Goal: Transaction & Acquisition: Download file/media

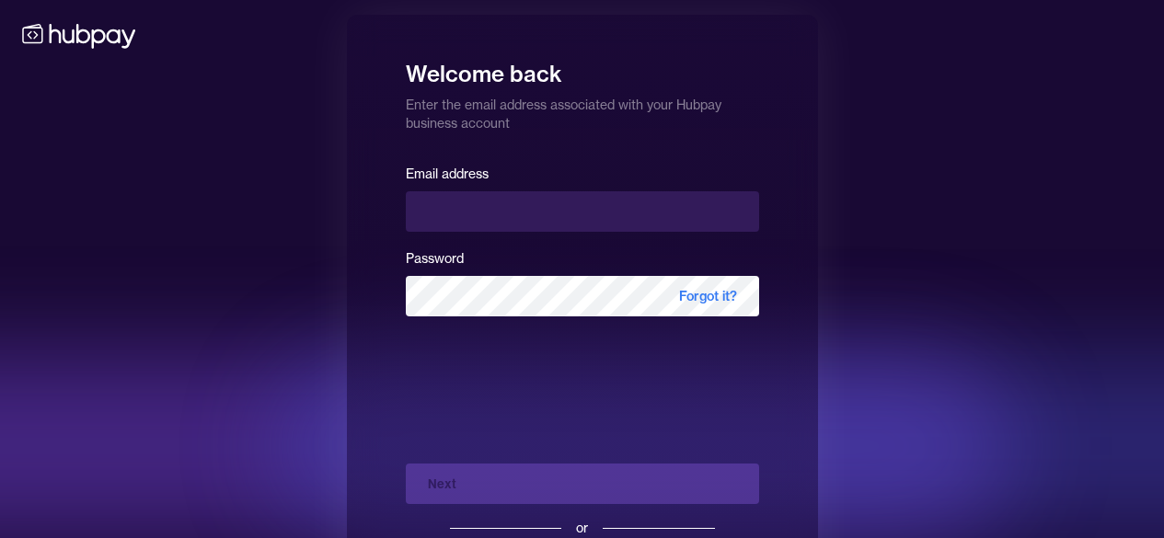
scroll to position [92, 0]
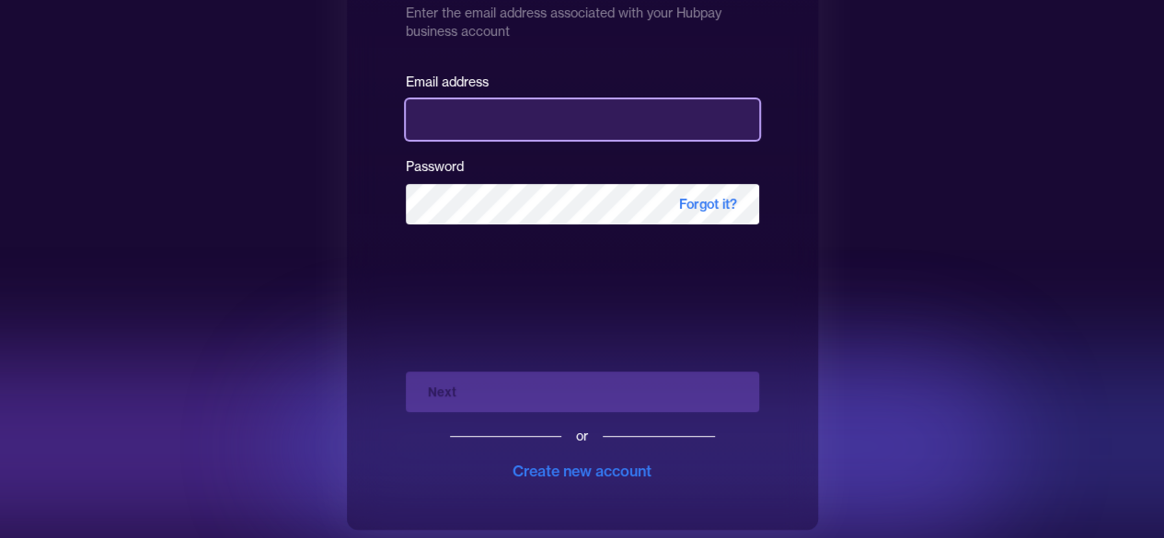
click at [501, 116] on input "email" at bounding box center [582, 119] width 353 height 40
click at [0, 537] on com-1password-button at bounding box center [0, 545] width 0 height 0
type input "**********"
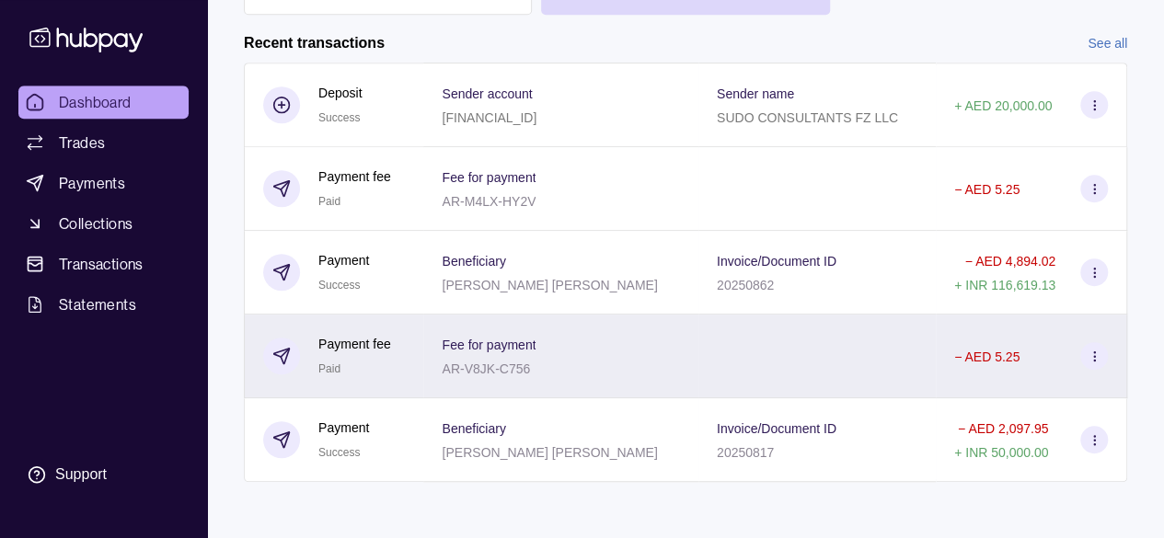
scroll to position [438, 0]
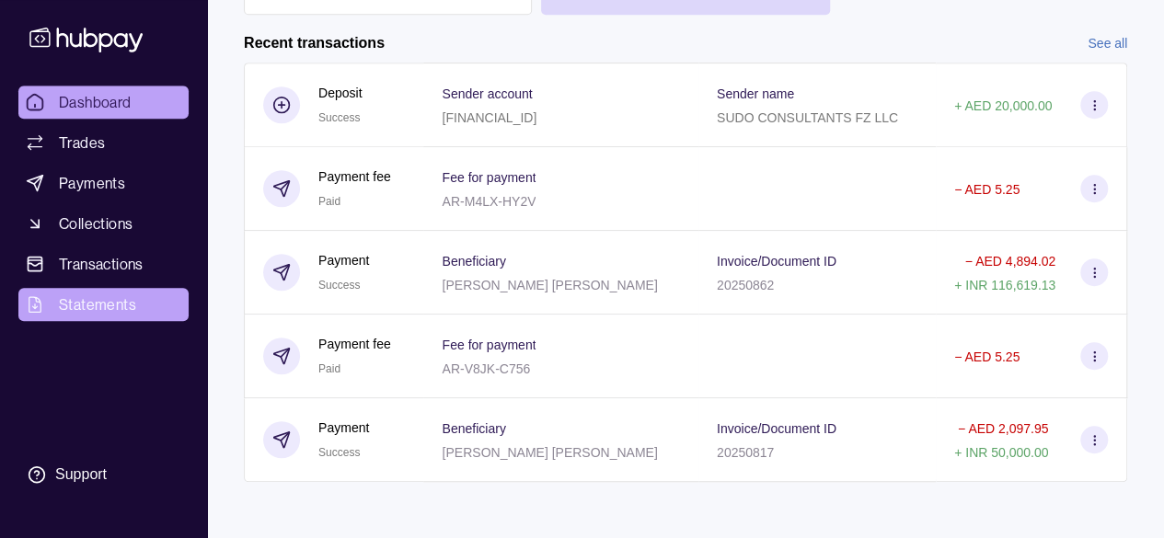
click at [122, 302] on span "Statements" at bounding box center [97, 304] width 77 height 22
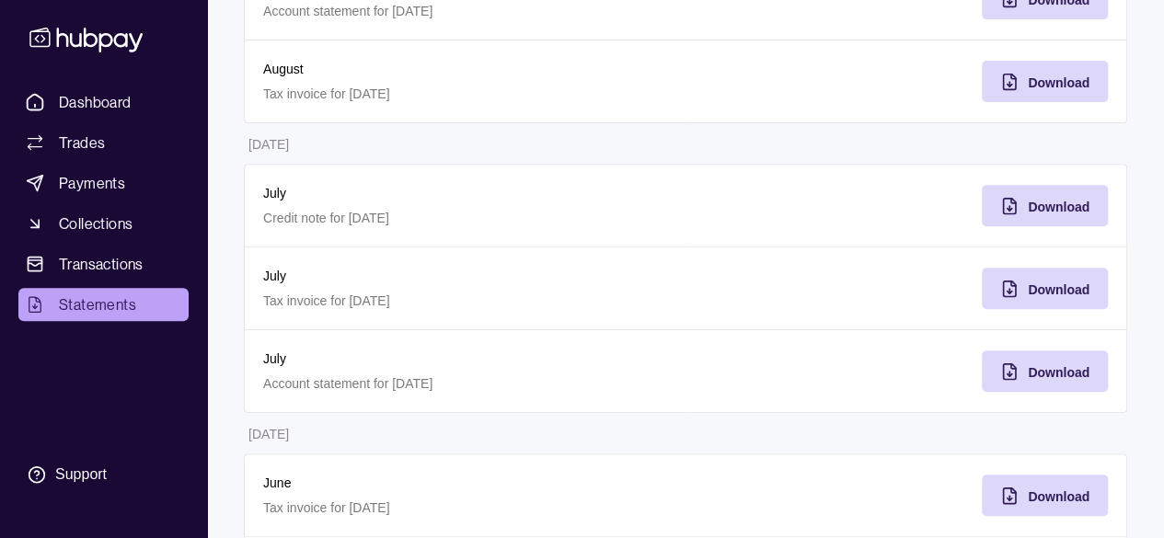
scroll to position [368, 0]
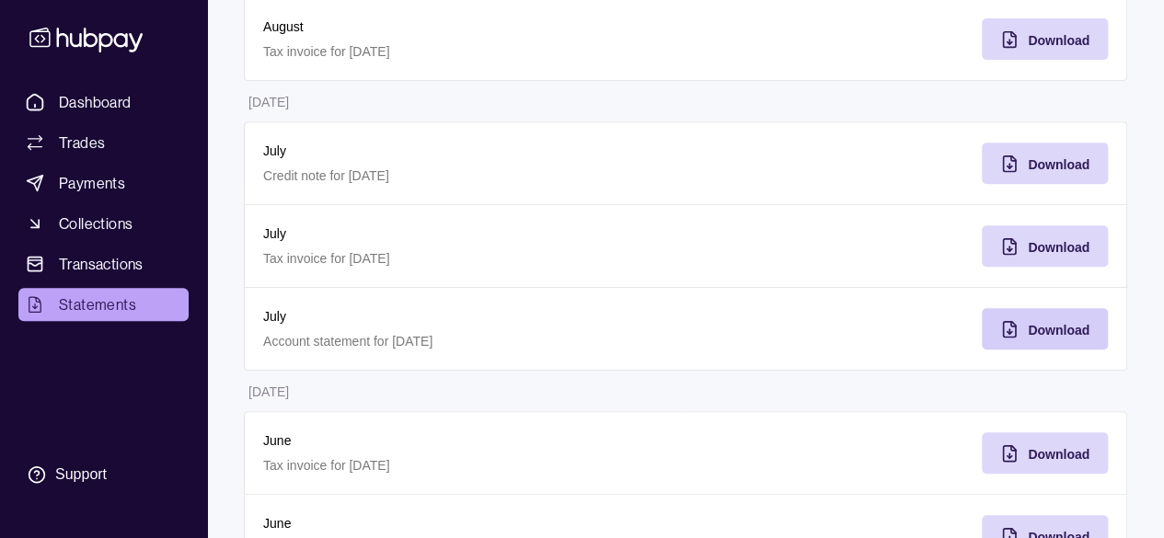
click at [1038, 323] on span "Download" at bounding box center [1059, 330] width 62 height 15
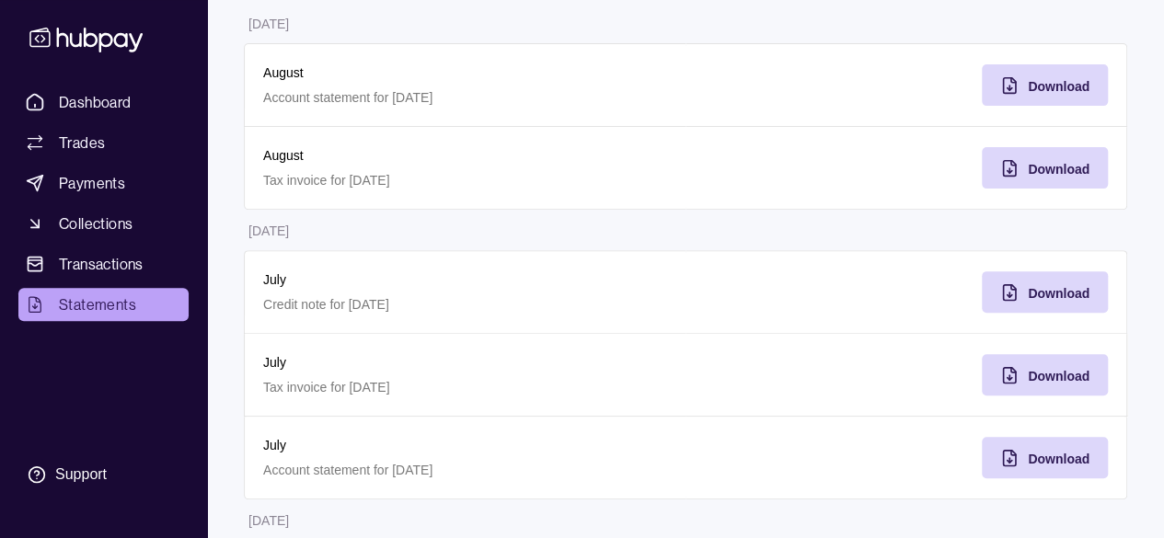
scroll to position [276, 0]
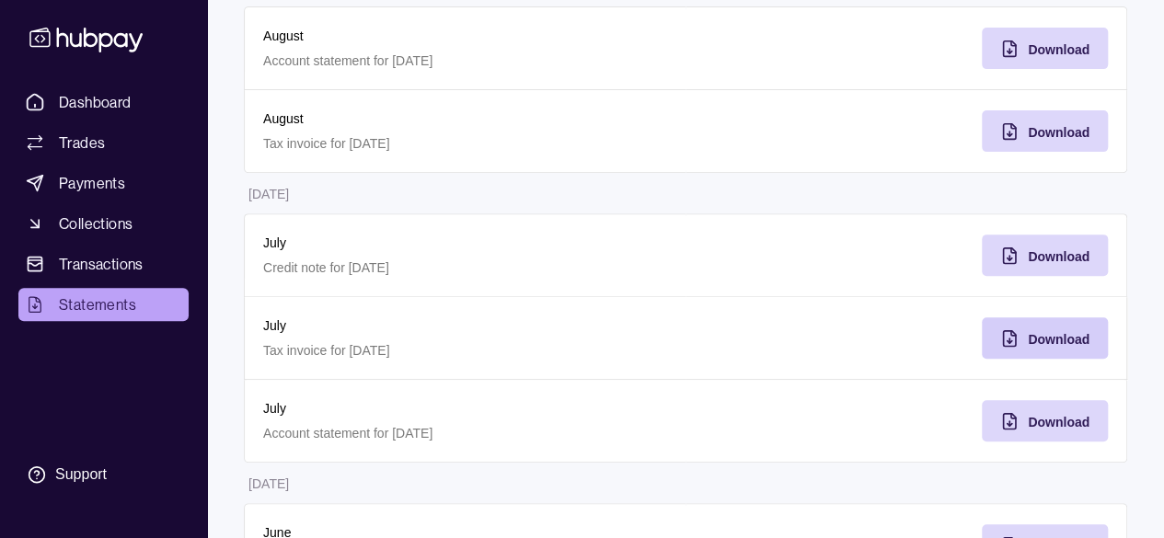
click at [1076, 338] on span "Download" at bounding box center [1059, 339] width 62 height 15
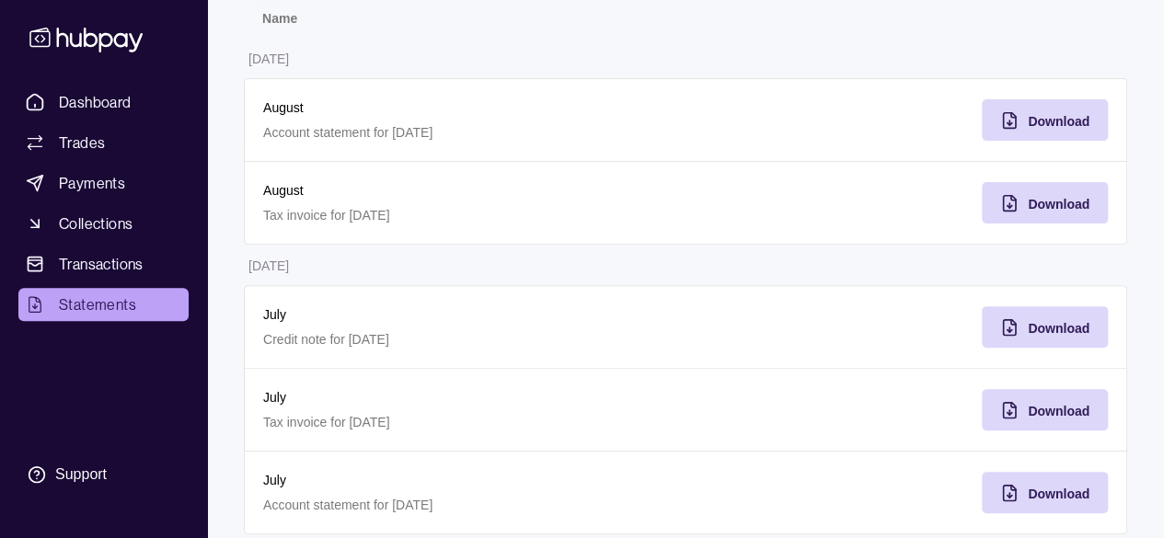
scroll to position [92, 0]
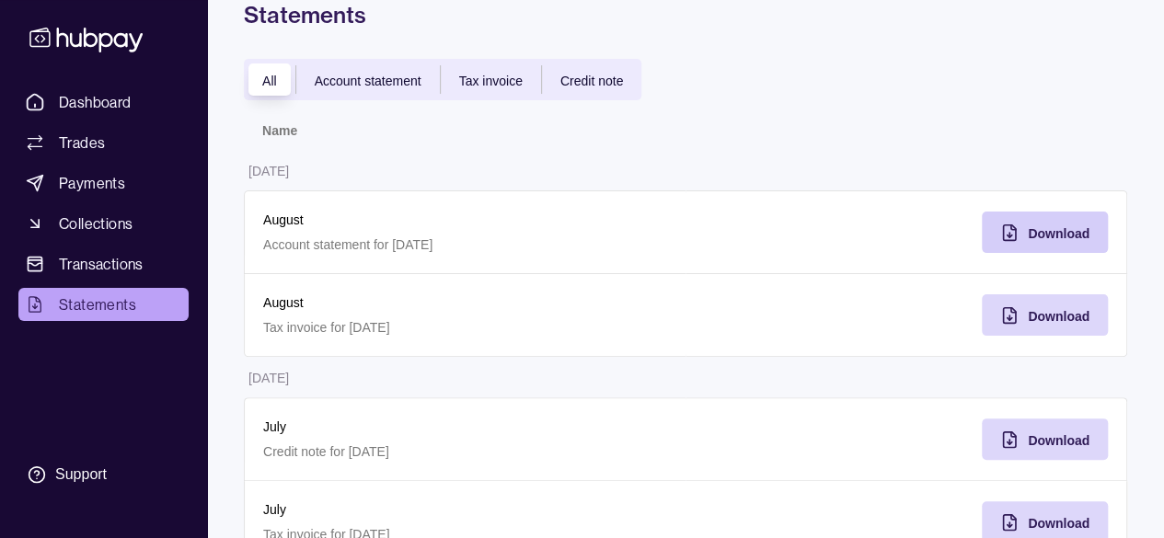
click at [1046, 237] on span "Download" at bounding box center [1059, 233] width 62 height 15
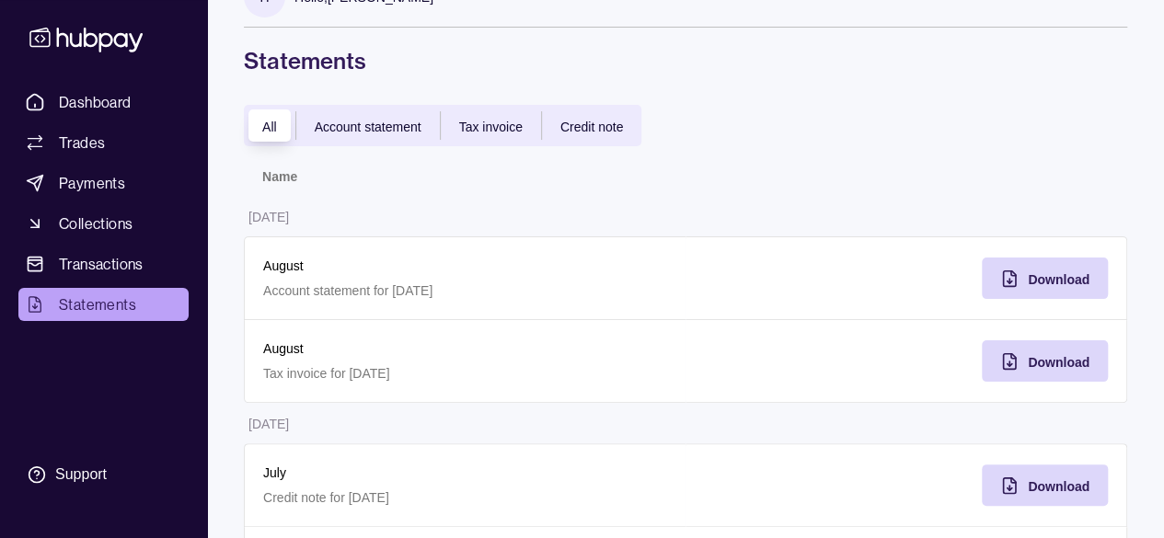
scroll to position [0, 0]
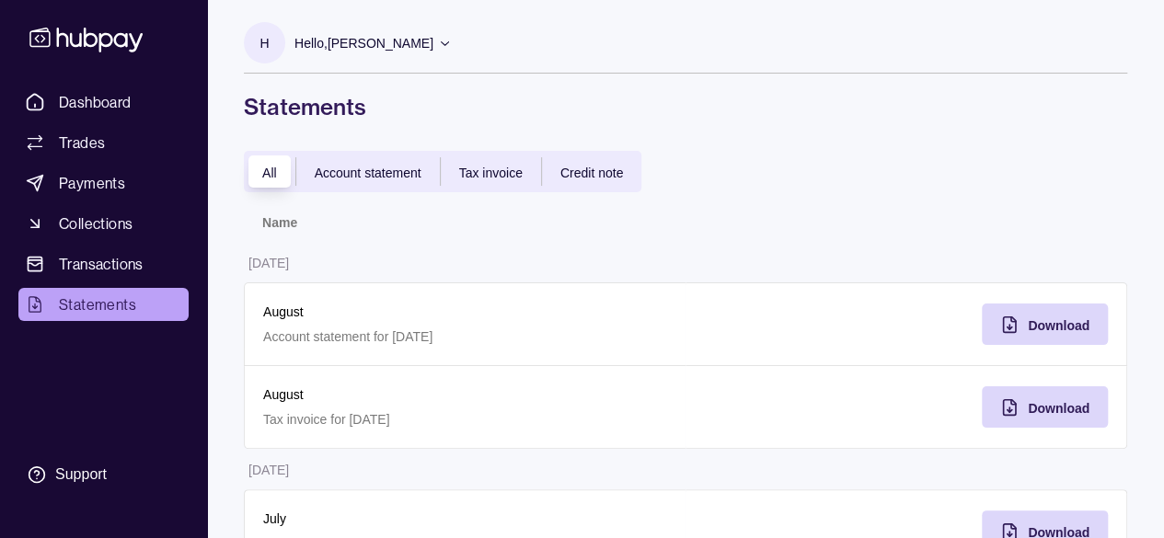
click at [359, 166] on span "Account statement" at bounding box center [368, 173] width 107 height 15
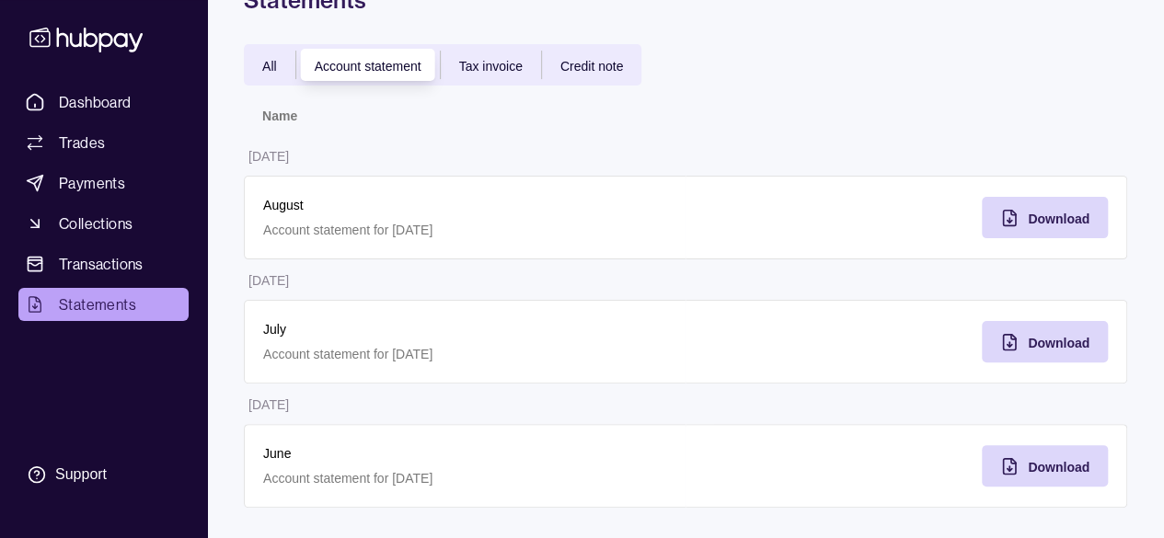
scroll to position [110, 0]
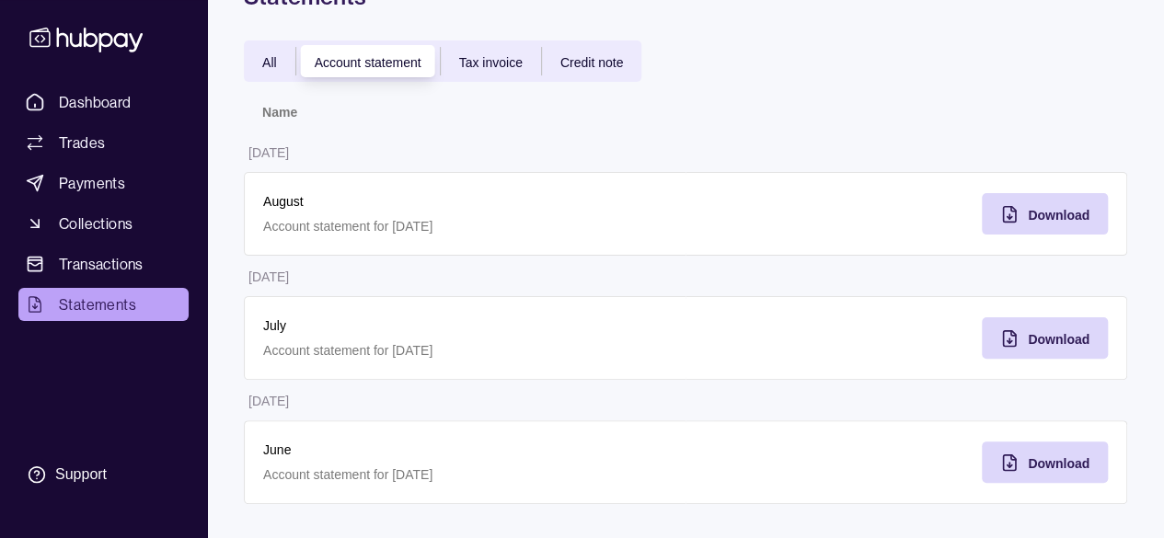
click at [732, 220] on div "Download" at bounding box center [906, 214] width 442 height 84
click at [1076, 214] on span "Download" at bounding box center [1059, 215] width 62 height 15
